Goal: Transaction & Acquisition: Purchase product/service

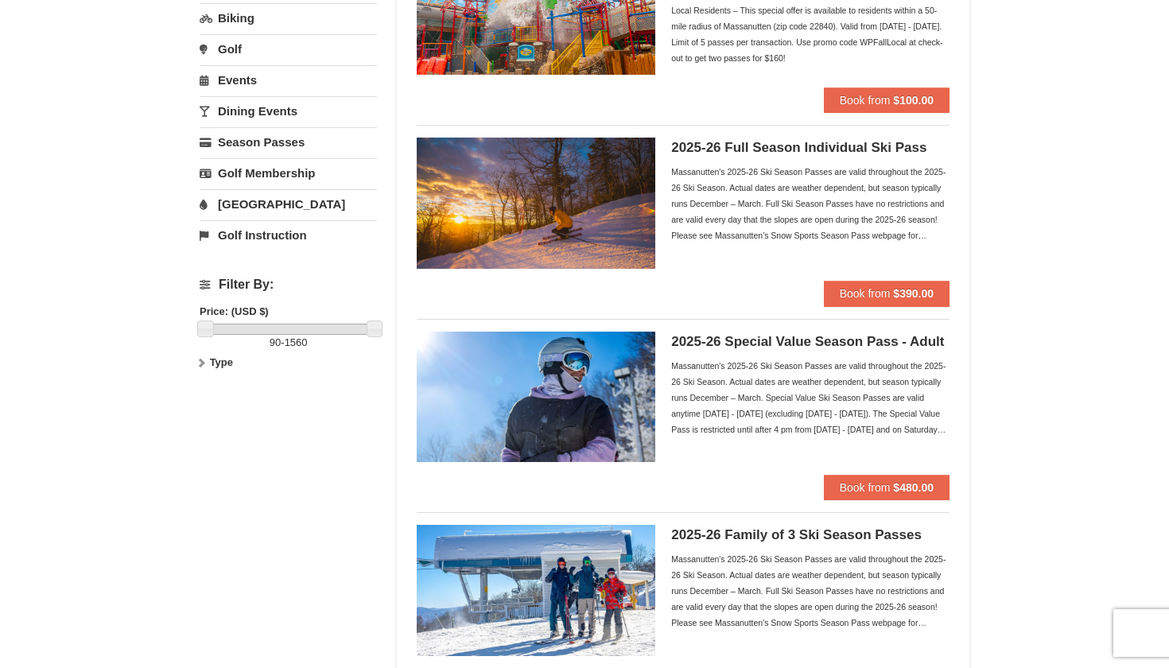
scroll to position [229, 0]
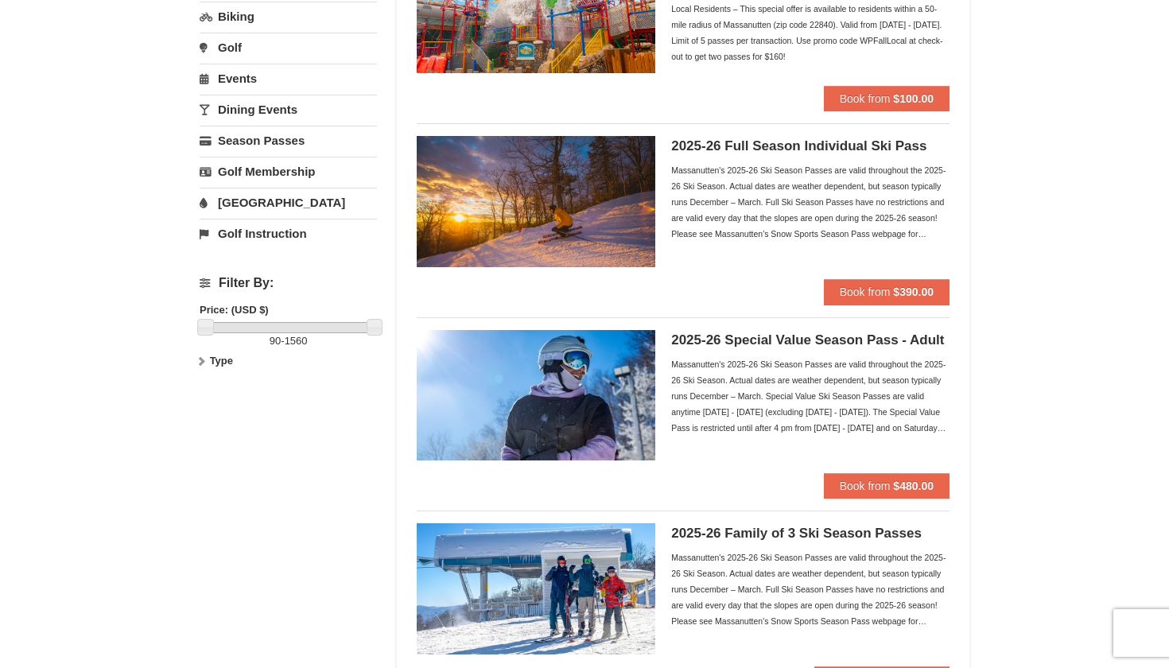
click at [762, 223] on div "Massanutten's 2025-26 Ski Season Passes are valid throughout the 2025-26 Ski Se…" at bounding box center [810, 202] width 278 height 80
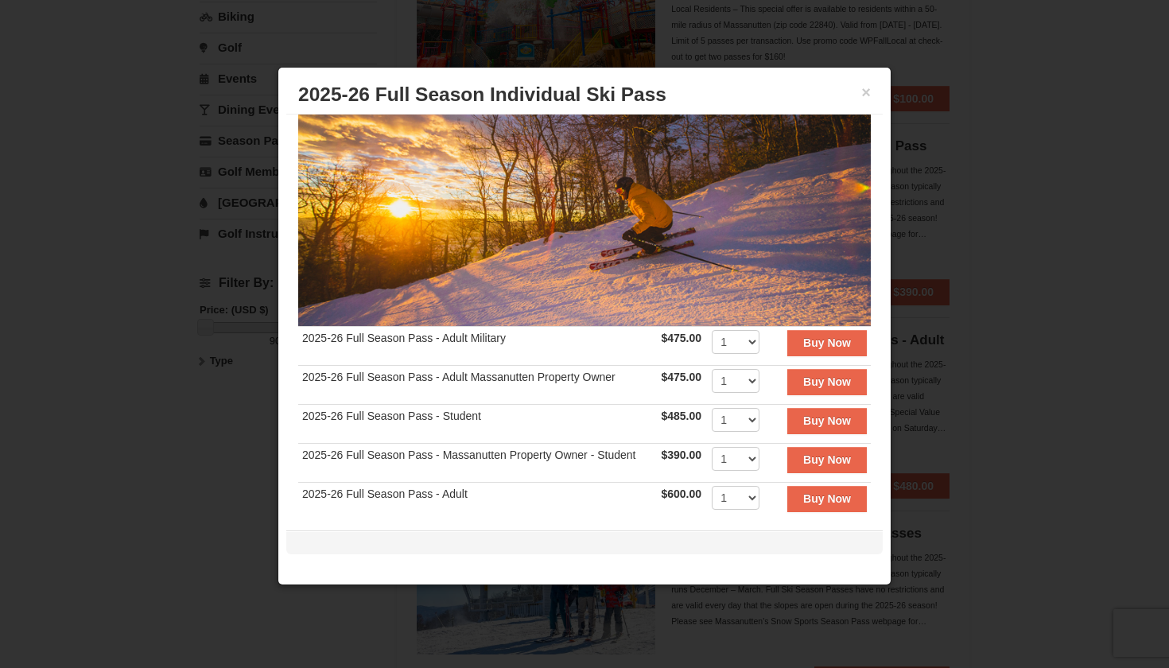
scroll to position [128, 0]
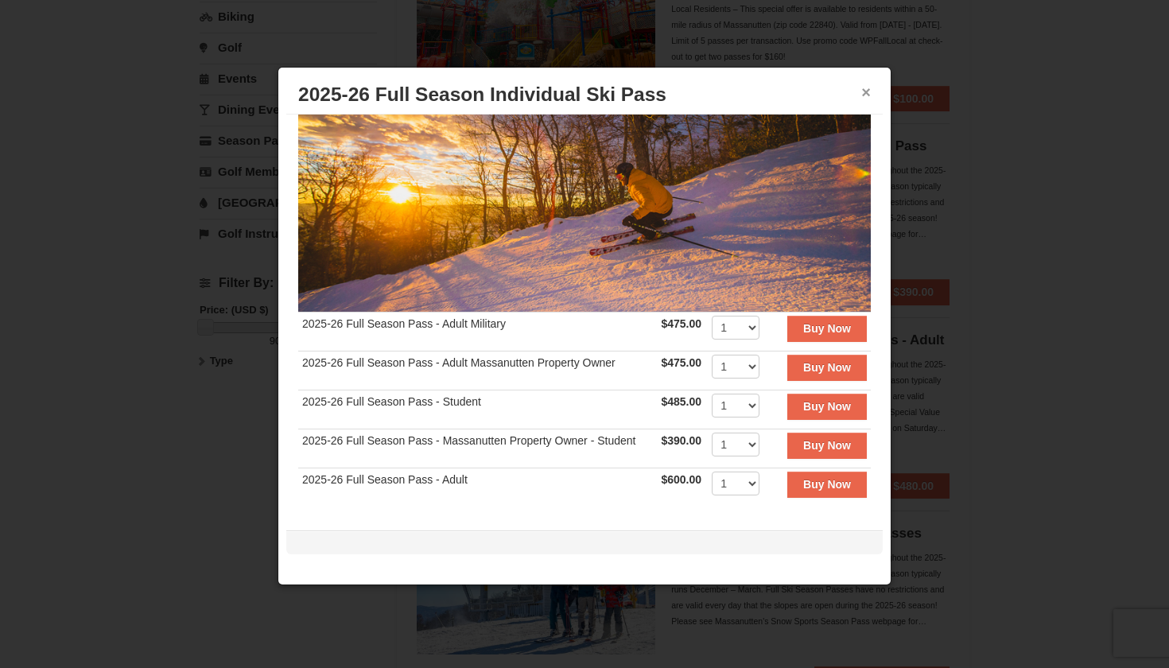
click at [869, 90] on button "×" at bounding box center [866, 92] width 10 height 16
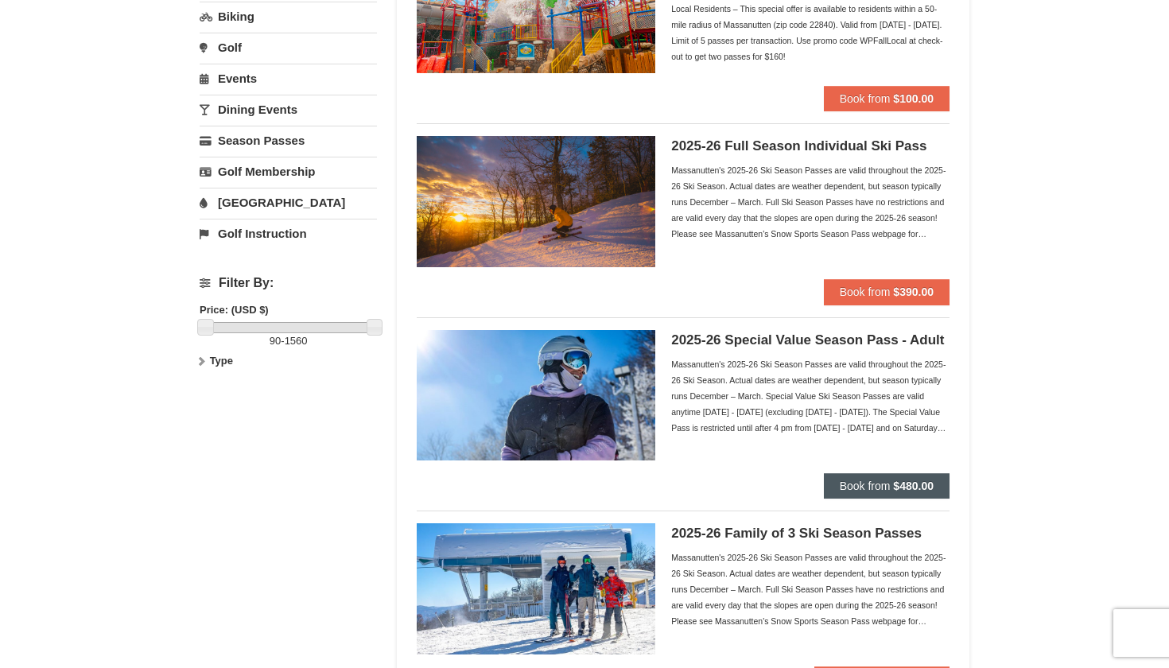
click at [899, 487] on strong "$480.00" at bounding box center [913, 485] width 41 height 13
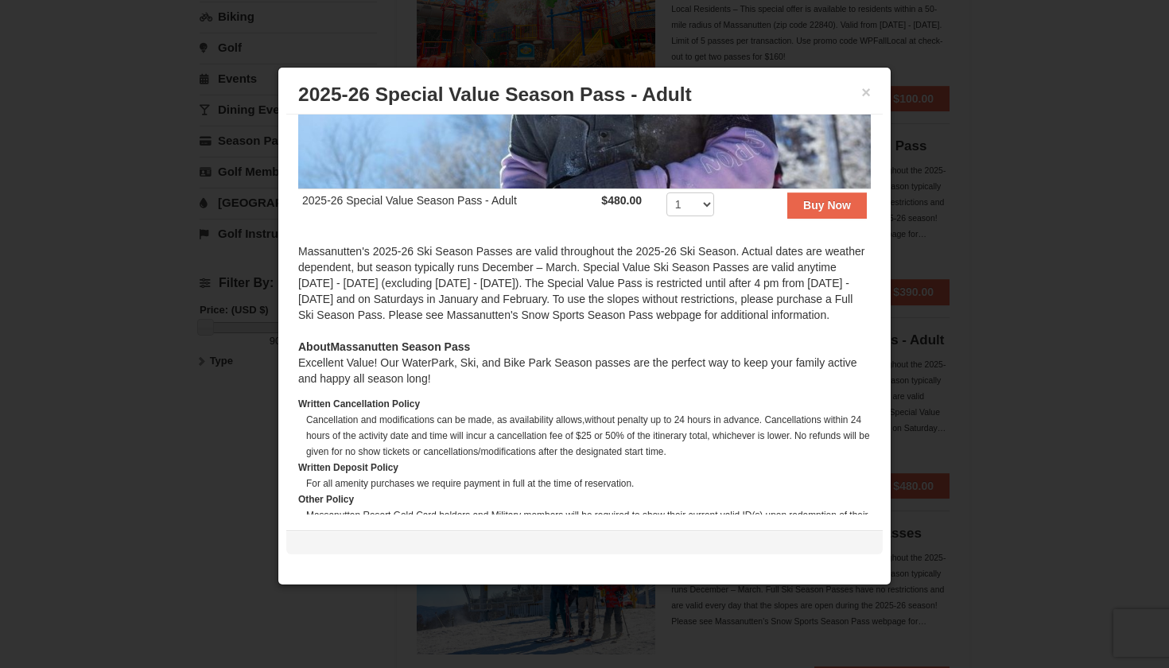
scroll to position [297, 0]
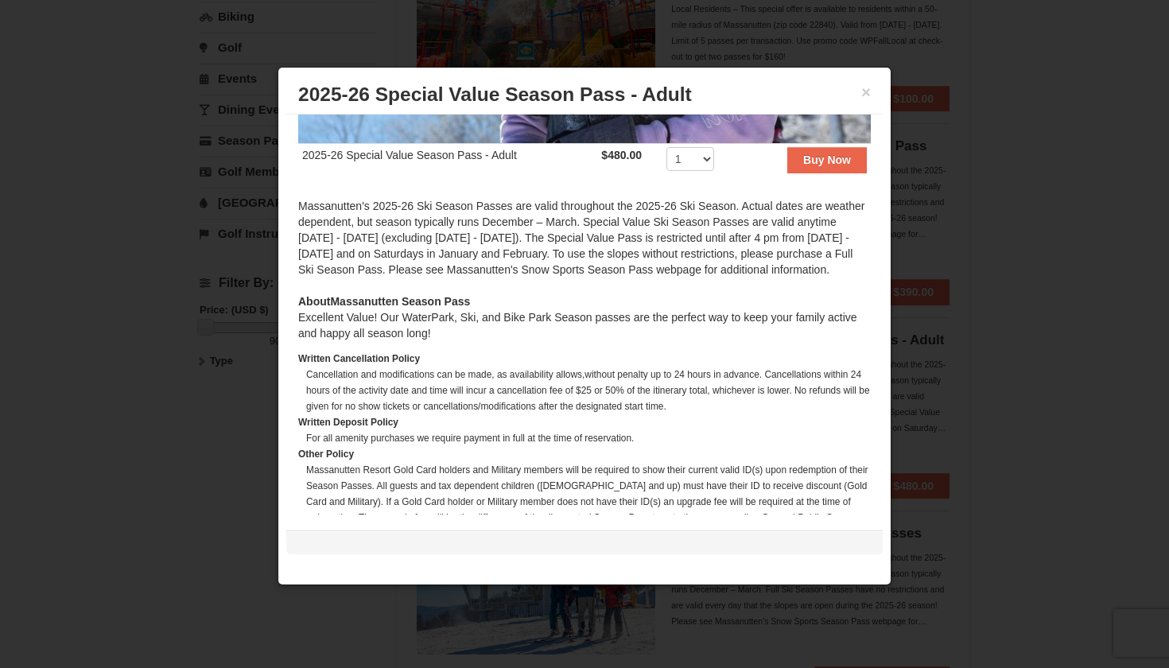
click at [859, 91] on h3 "2025-26 Special Value Season Pass - Adult" at bounding box center [584, 95] width 572 height 24
click at [865, 91] on button "×" at bounding box center [866, 92] width 10 height 16
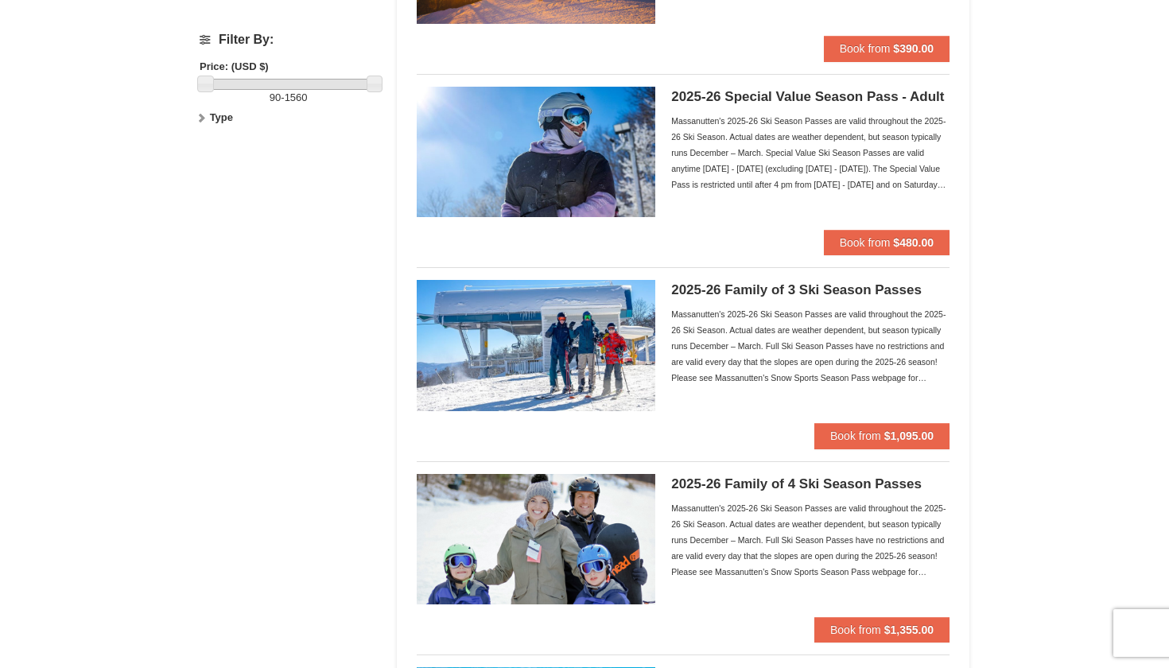
scroll to position [462, 0]
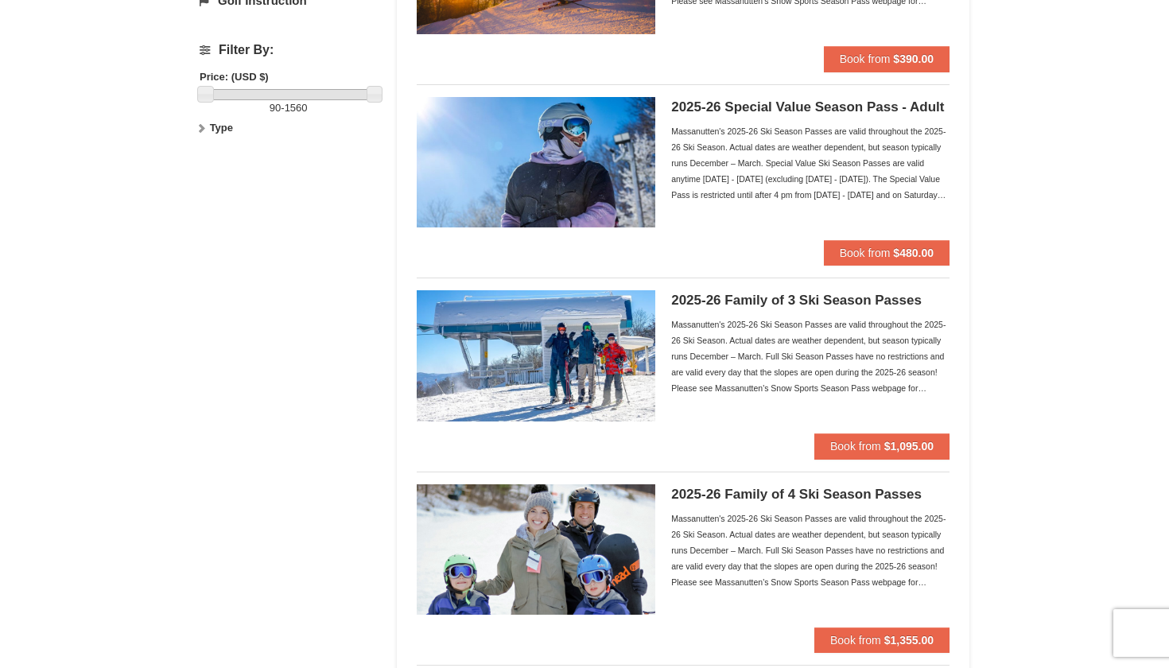
click at [890, 459] on ul "WaterPark Fall Season Pass- Local Residents Have a splashin' good time all fall…" at bounding box center [683, 664] width 533 height 1935
click at [884, 444] on strong "$1,095.00" at bounding box center [908, 446] width 49 height 13
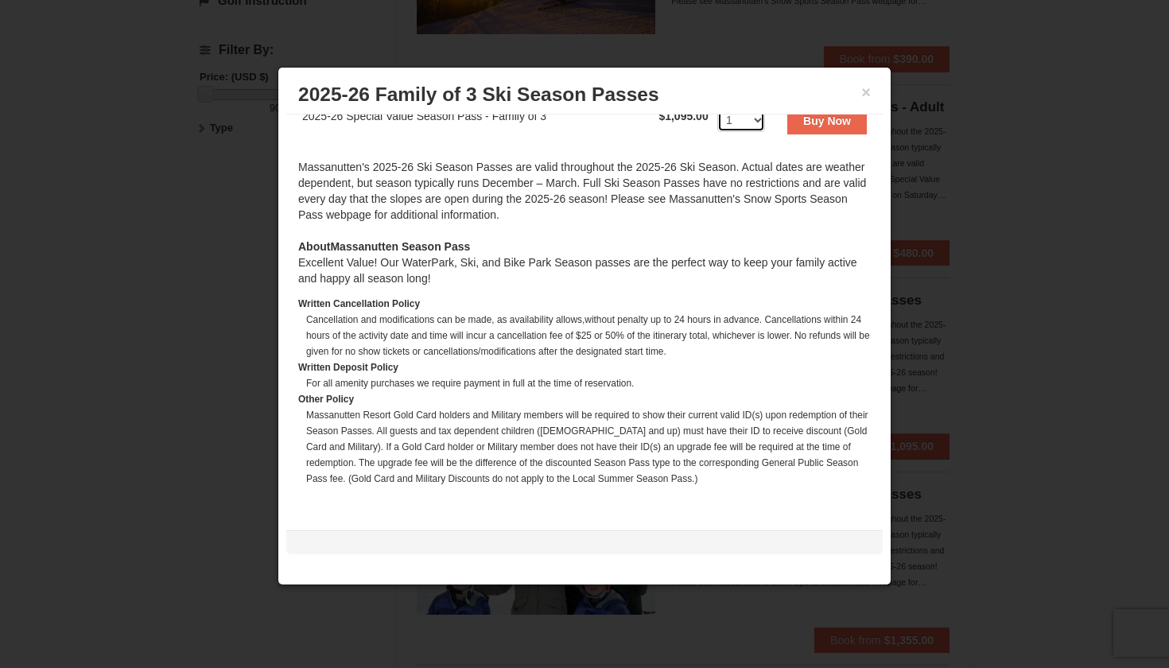
scroll to position [413, 0]
click at [859, 87] on h3 "2025-26 Family of 3 Ski Season Passes" at bounding box center [584, 95] width 572 height 24
click at [863, 88] on button "×" at bounding box center [866, 92] width 10 height 16
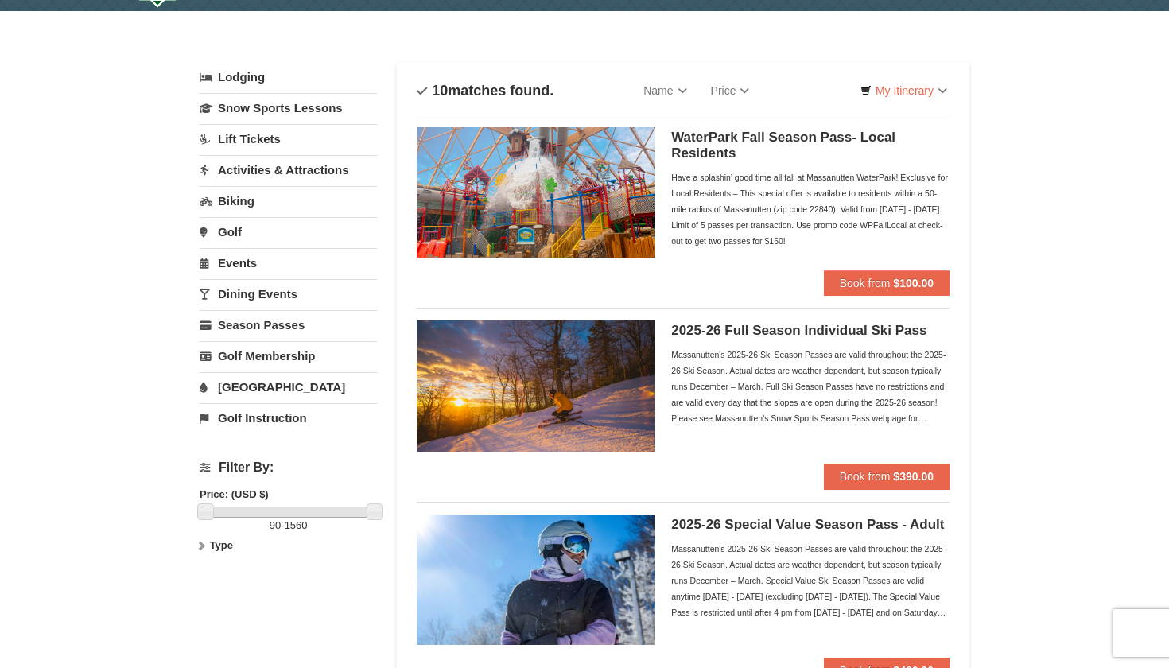
scroll to position [45, 0]
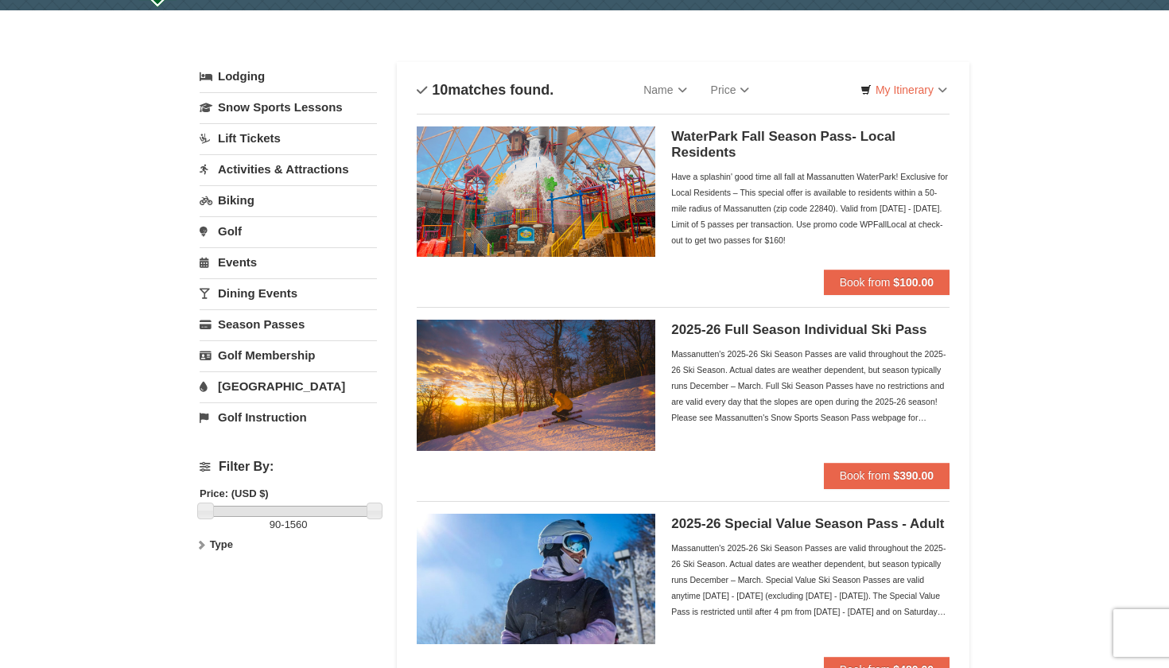
click at [847, 463] on button "Book from $390.00" at bounding box center [887, 475] width 126 height 25
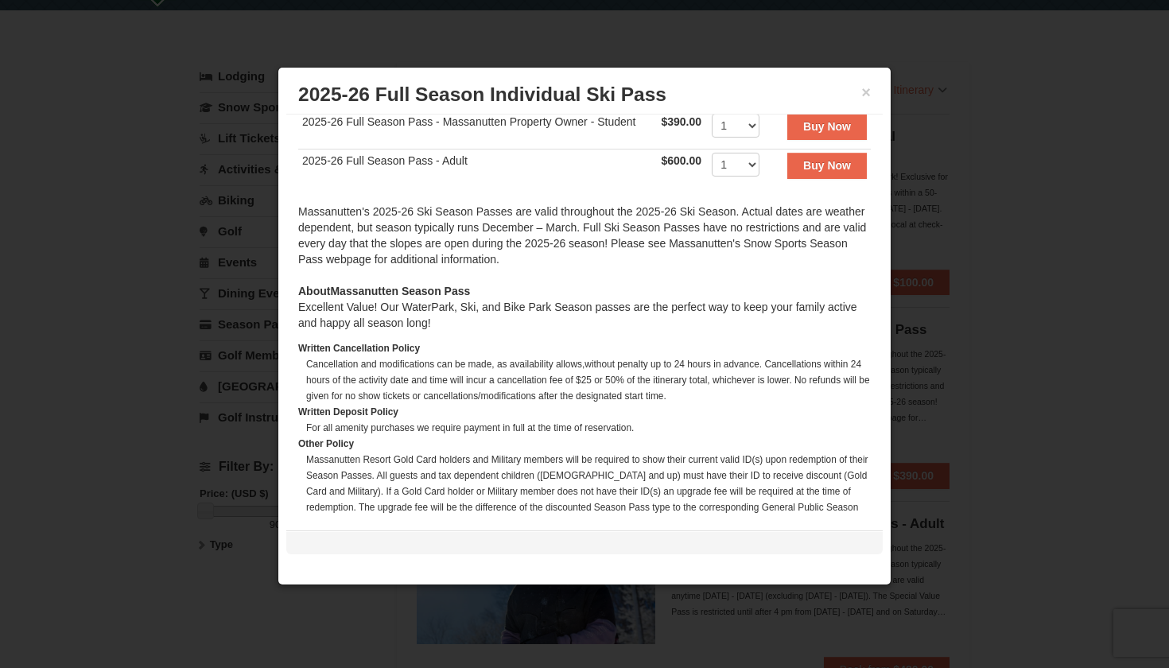
scroll to position [448, 0]
click at [864, 95] on button "×" at bounding box center [866, 92] width 10 height 16
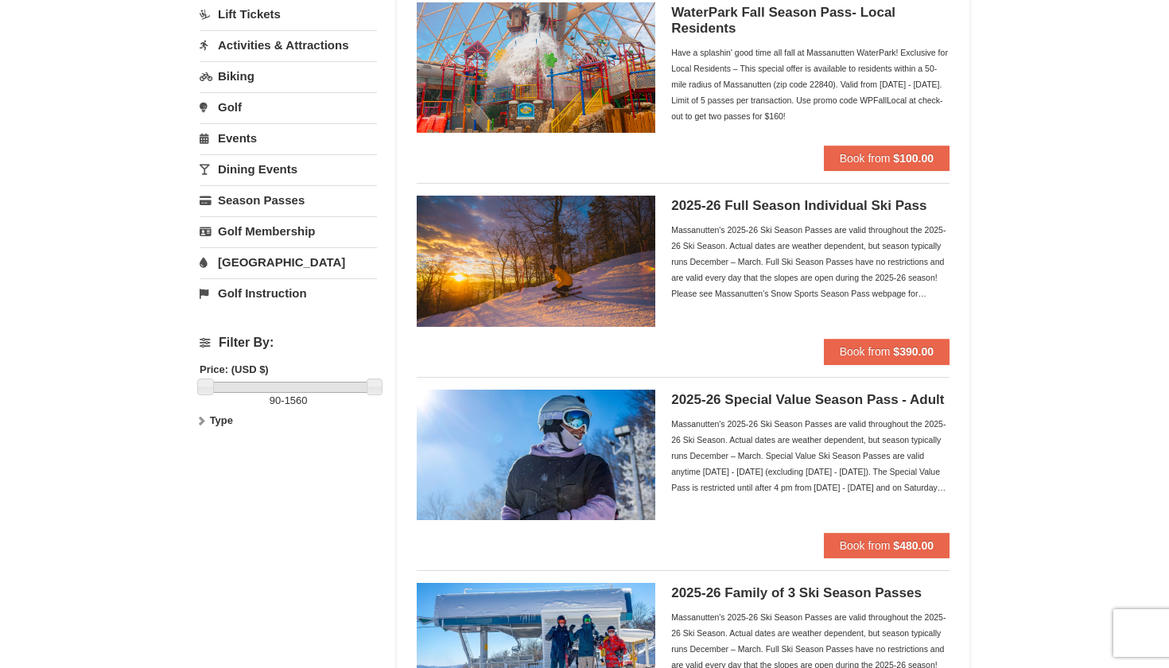
scroll to position [173, 0]
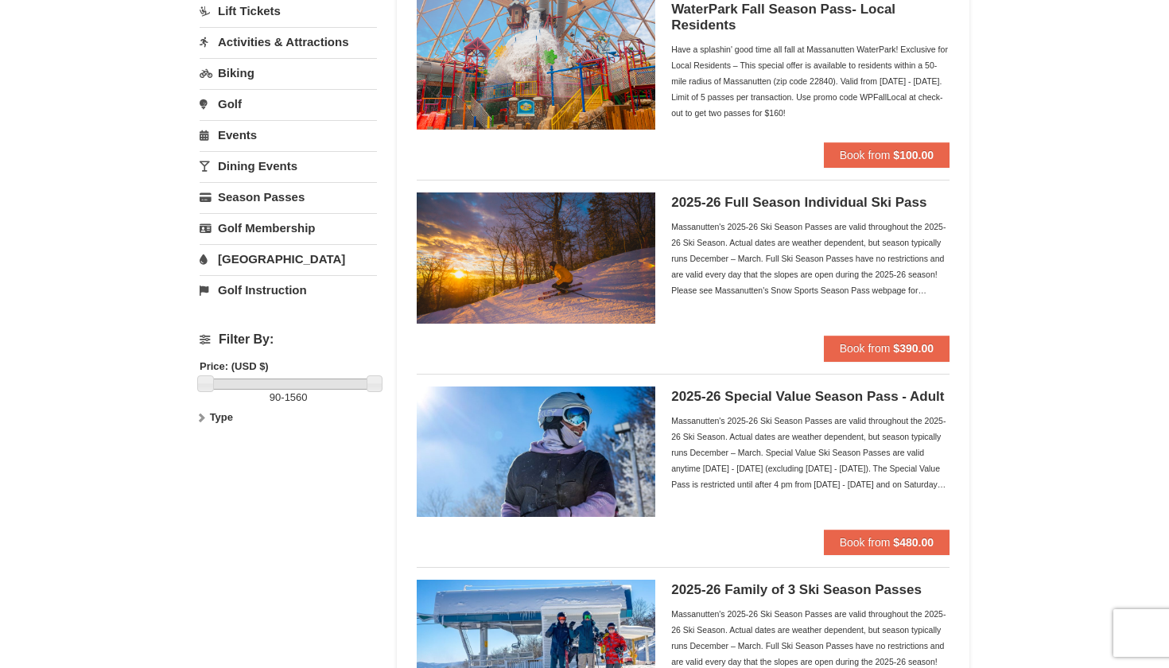
click at [695, 441] on div "Massanutten's 2025-26 Ski Season Passes are valid throughout the 2025-26 Ski Se…" at bounding box center [810, 453] width 278 height 80
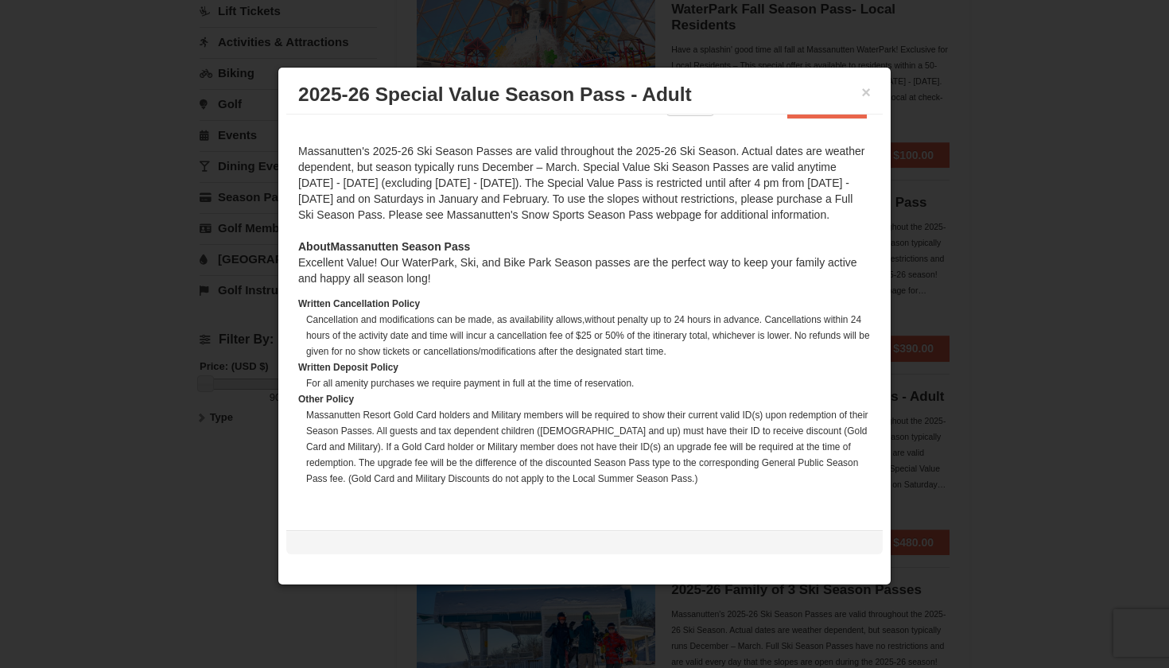
scroll to position [367, 0]
click at [860, 96] on h3 "2025-26 Special Value Season Pass - Adult" at bounding box center [584, 95] width 572 height 24
click at [864, 96] on button "×" at bounding box center [866, 92] width 10 height 16
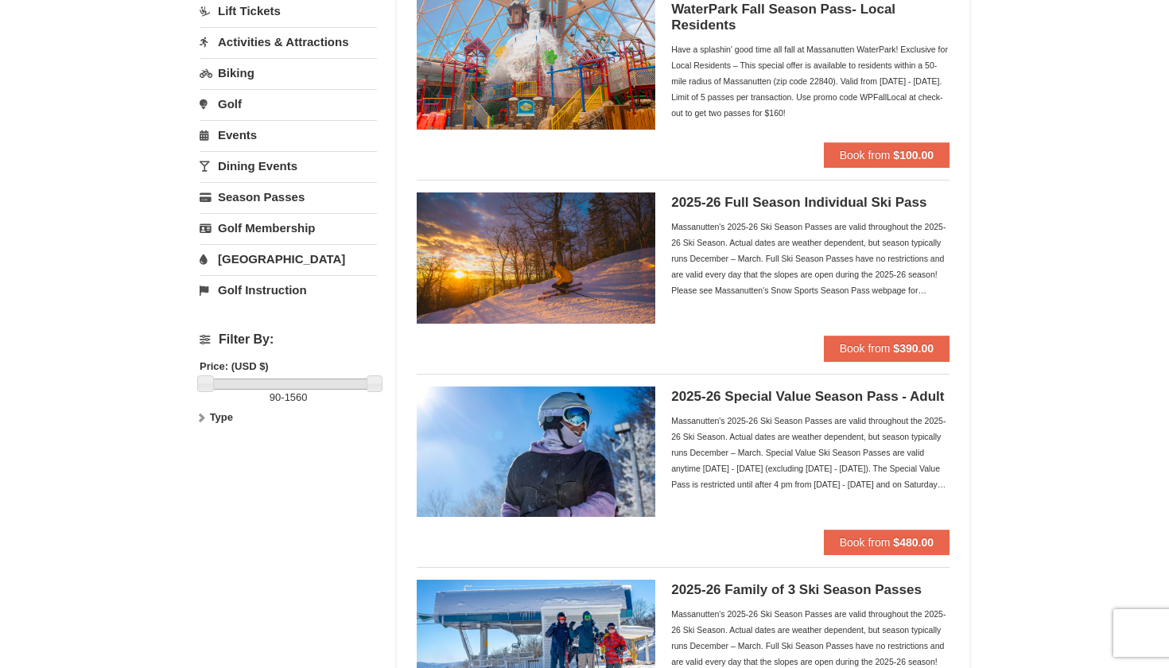
click at [874, 475] on div "Massanutten's 2025-26 Ski Season Passes are valid throughout the 2025-26 Ski Se…" at bounding box center [810, 453] width 278 height 80
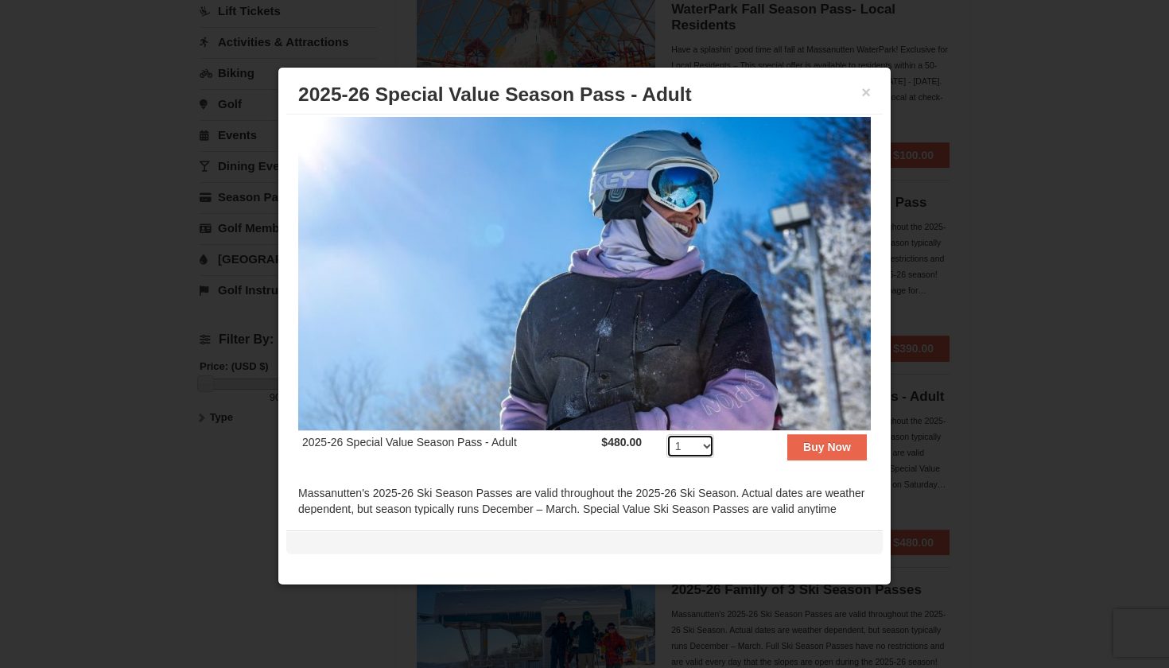
scroll to position [0, 0]
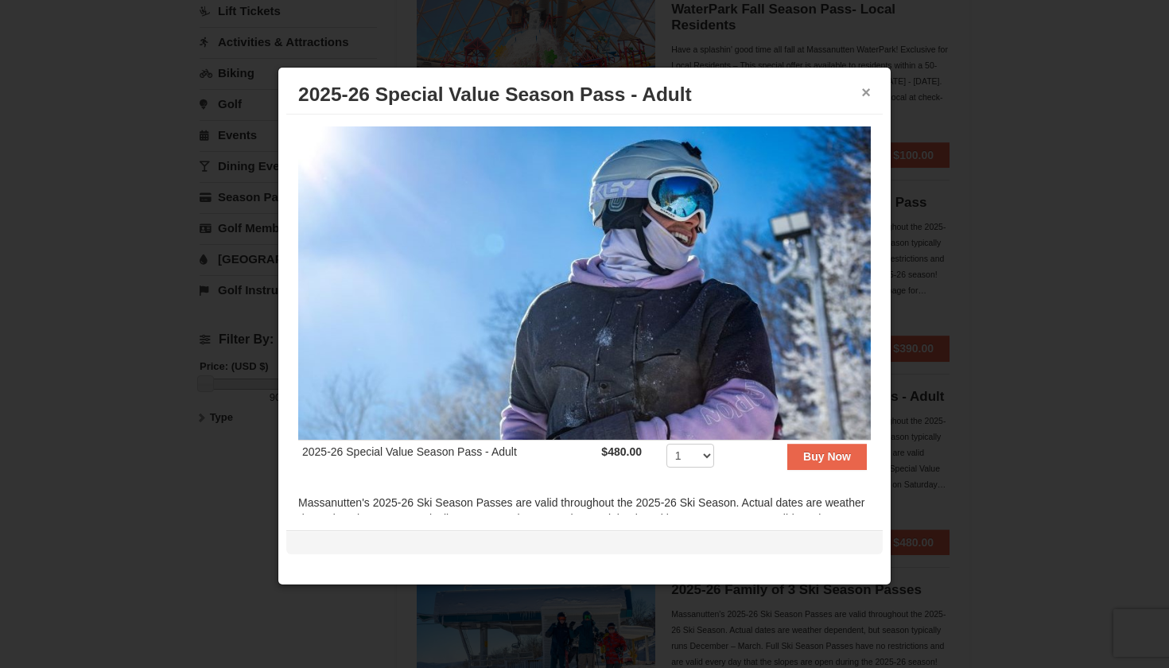
click at [867, 92] on button "×" at bounding box center [866, 92] width 10 height 16
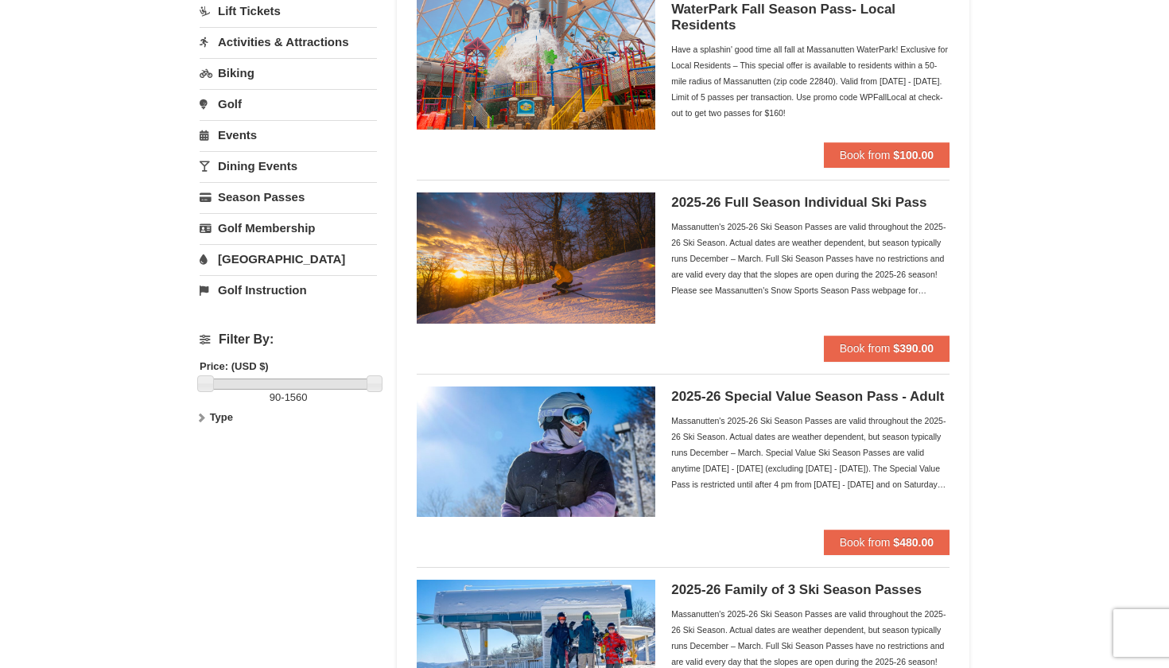
click at [767, 208] on h5 "2025-26 Full Season Individual Ski Pass" at bounding box center [810, 203] width 278 height 16
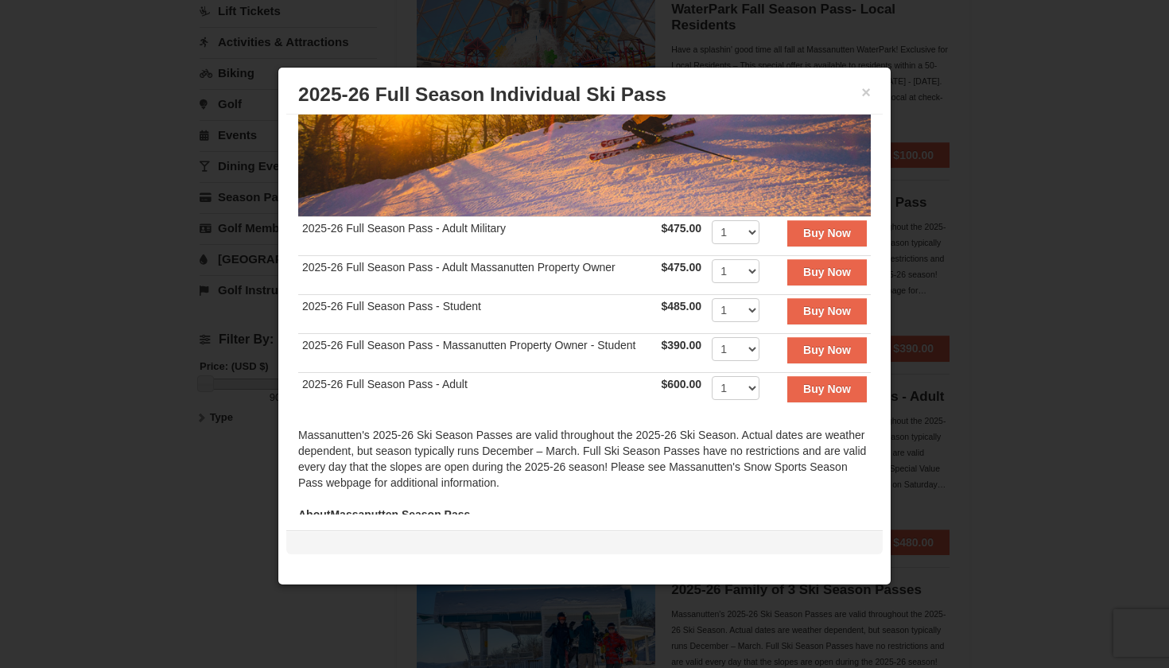
scroll to position [229, 0]
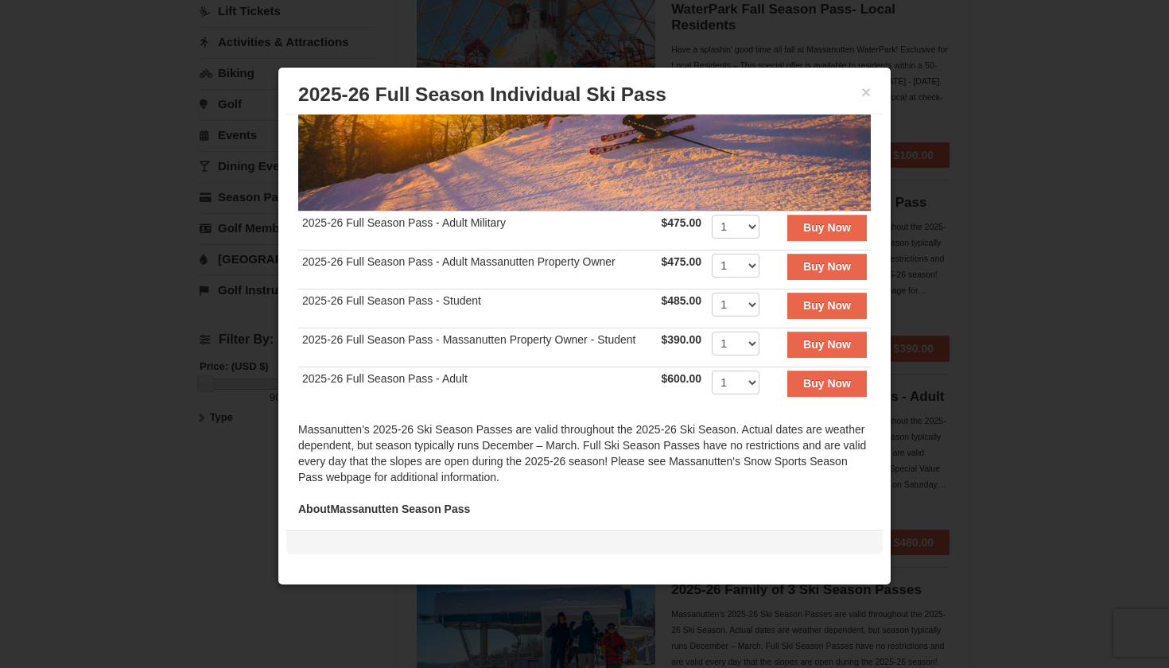
click at [875, 92] on div "× 2025-26 Full Season Individual Ski Pass" at bounding box center [584, 95] width 596 height 39
click at [869, 92] on button "×" at bounding box center [866, 92] width 10 height 16
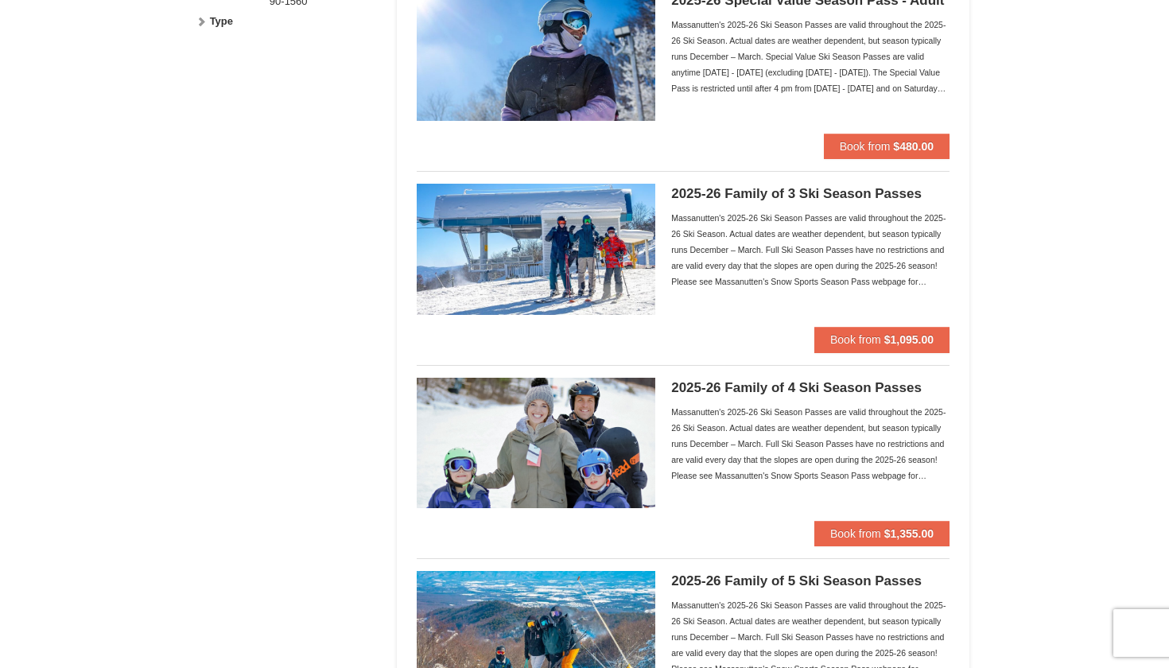
scroll to position [572, 0]
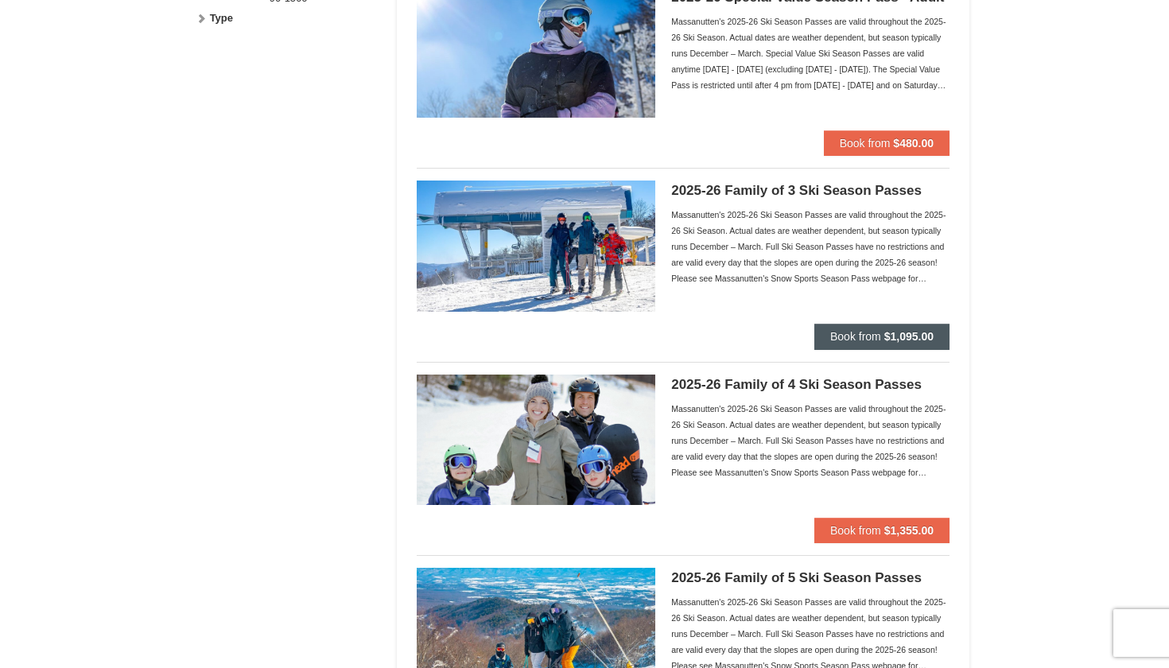
click at [872, 339] on span "Book from" at bounding box center [855, 336] width 51 height 13
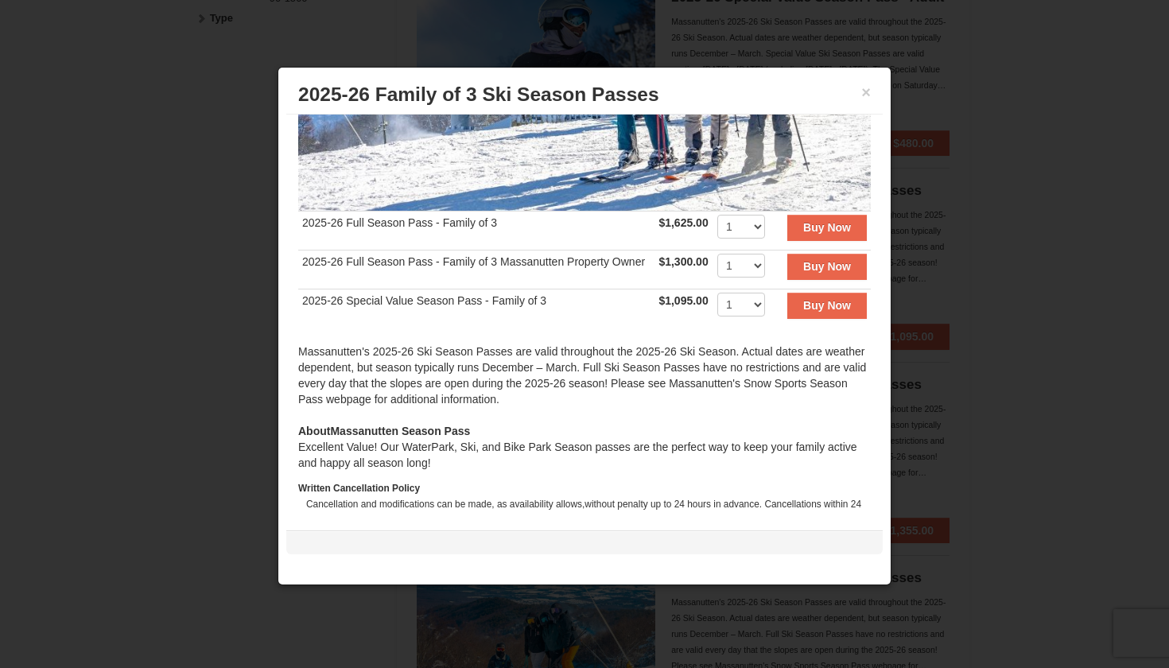
click at [868, 102] on h3 "2025-26 Family of 3 Ski Season Passes" at bounding box center [584, 95] width 572 height 24
click at [867, 95] on button "×" at bounding box center [866, 92] width 10 height 16
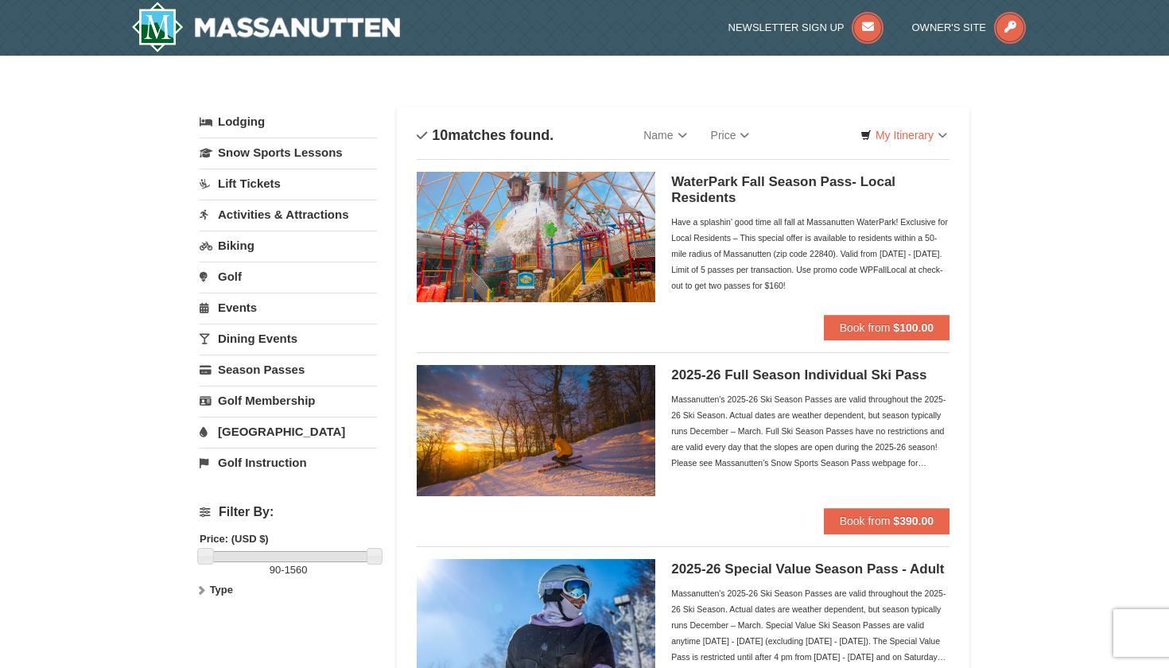
scroll to position [0, 0]
